Goal: Task Accomplishment & Management: Manage account settings

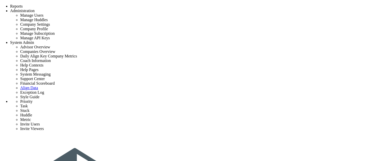
checkbox input "false"
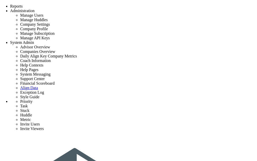
drag, startPoint x: 148, startPoint y: 105, endPoint x: 31, endPoint y: 100, distance: 117.3
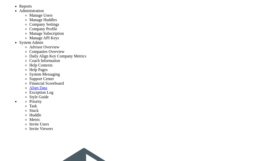
scroll to position [1238, 0]
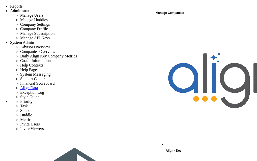
click at [176, 14] on div "Manage Companies" at bounding box center [206, 13] width 101 height 7
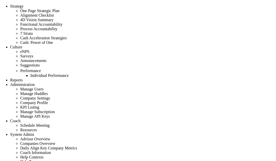
scroll to position [18, 43]
